Goal: Navigation & Orientation: Find specific page/section

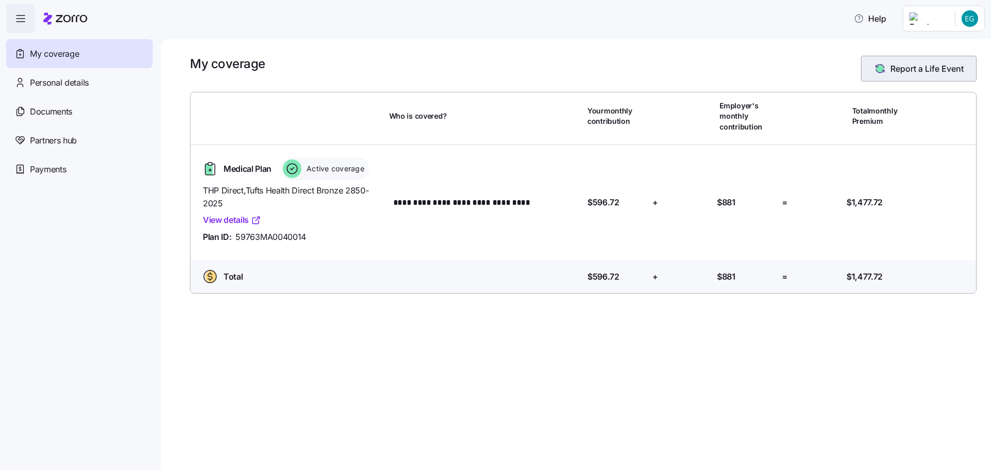
click at [931, 71] on span "Report a Life Event" at bounding box center [926, 68] width 73 height 12
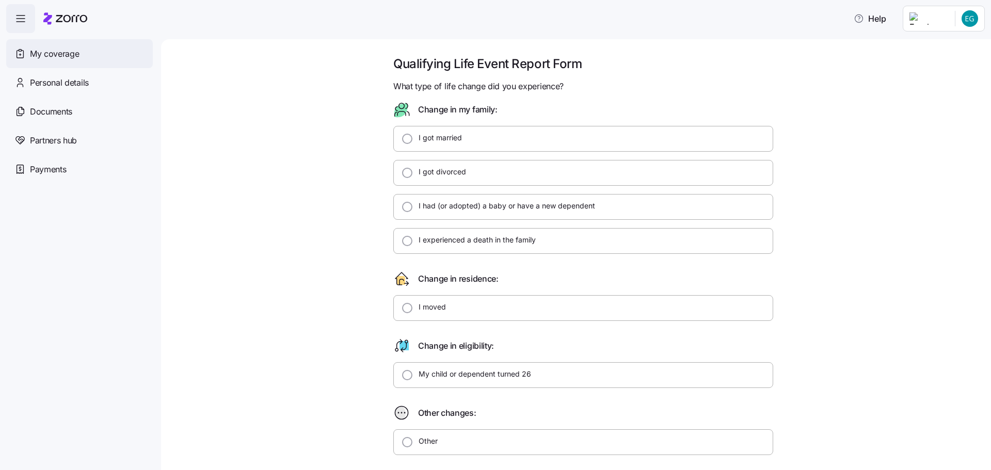
click at [45, 53] on span "My coverage" at bounding box center [54, 53] width 49 height 13
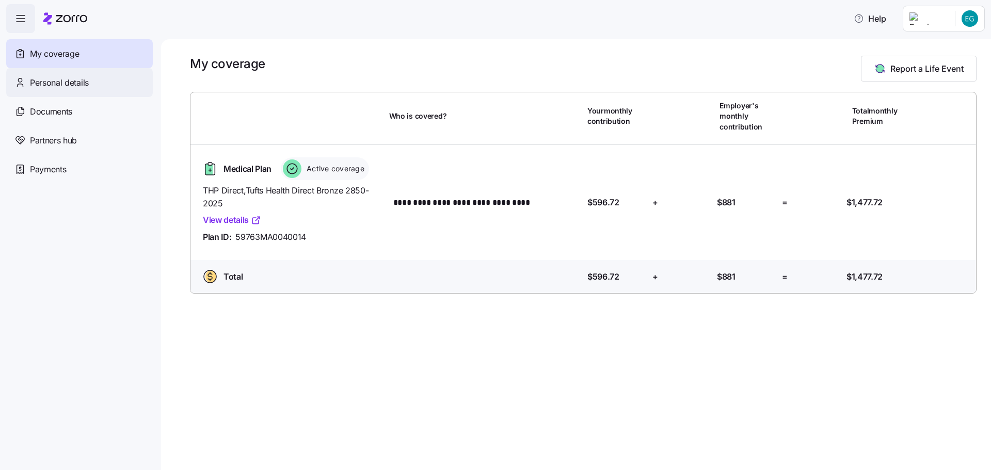
click at [57, 82] on span "Personal details" at bounding box center [59, 82] width 59 height 13
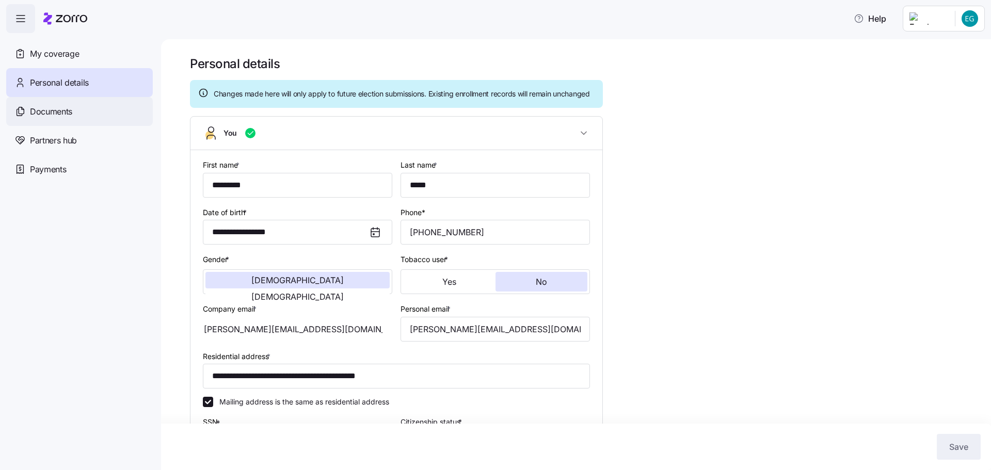
click at [56, 111] on span "Documents" at bounding box center [51, 111] width 42 height 13
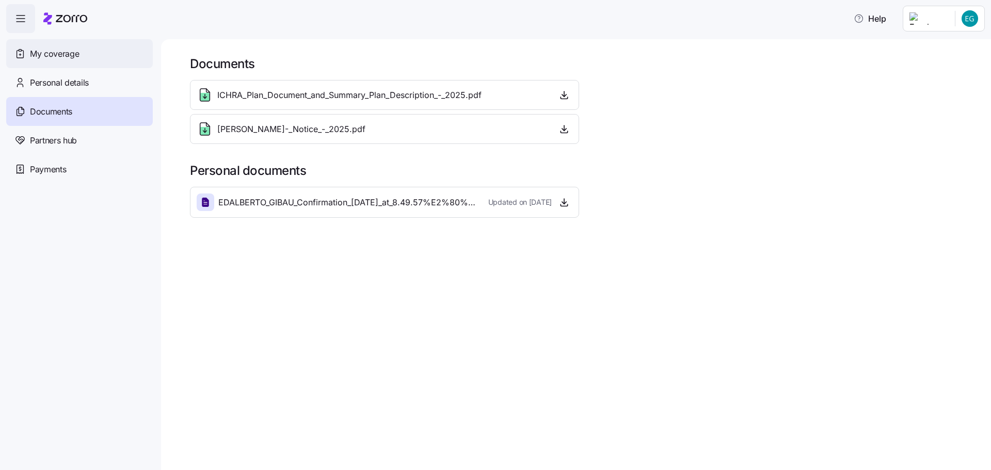
click at [52, 47] on span "My coverage" at bounding box center [54, 53] width 49 height 13
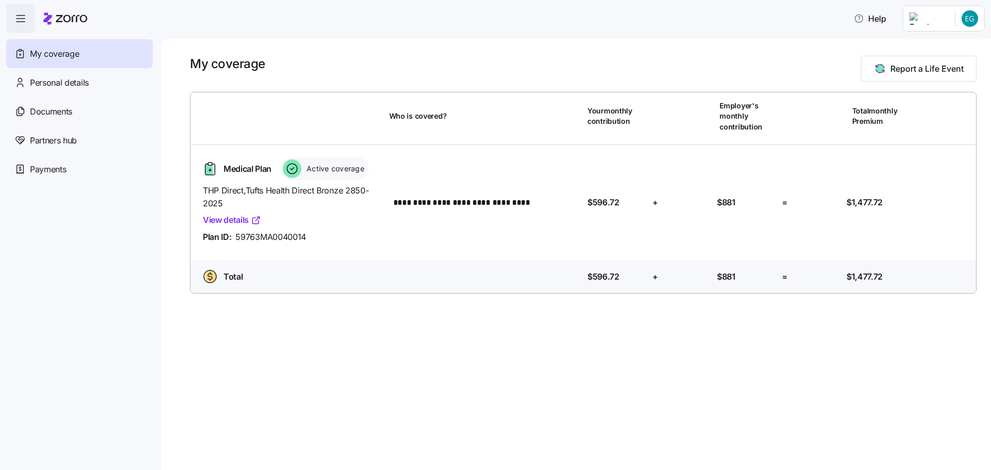
click at [777, 2] on header "Help" at bounding box center [495, 16] width 991 height 33
